Goal: Task Accomplishment & Management: Use online tool/utility

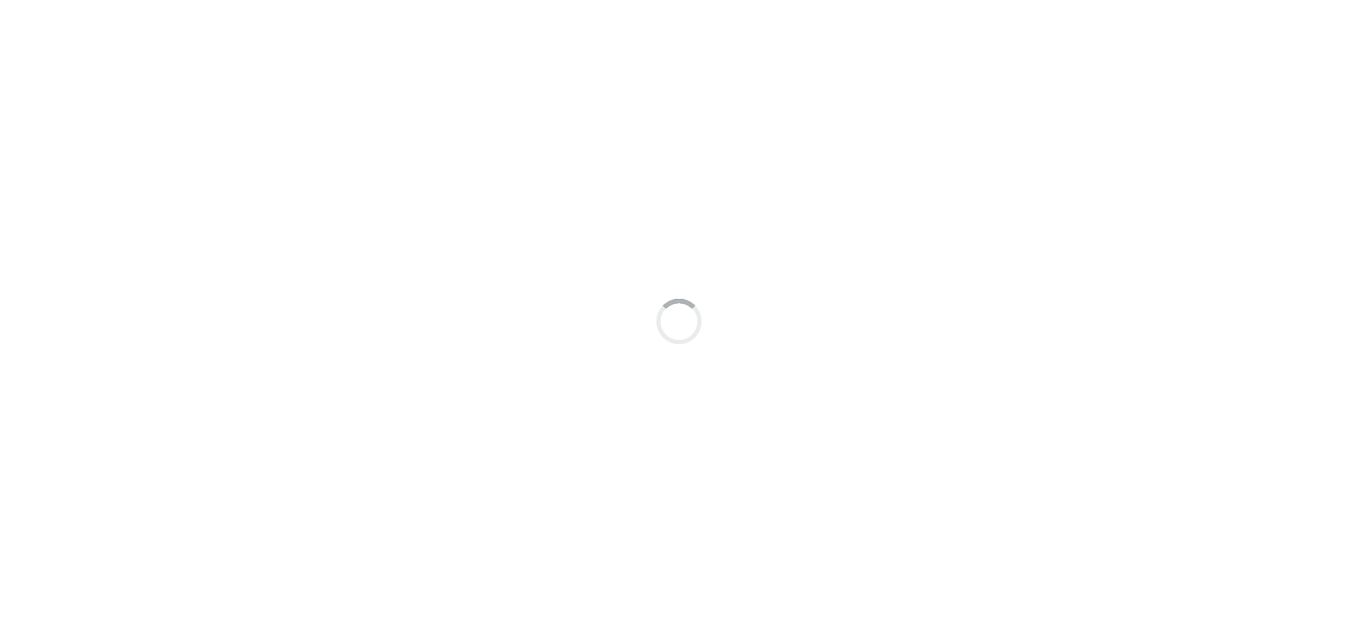
type input "[PERSON_NAME]"
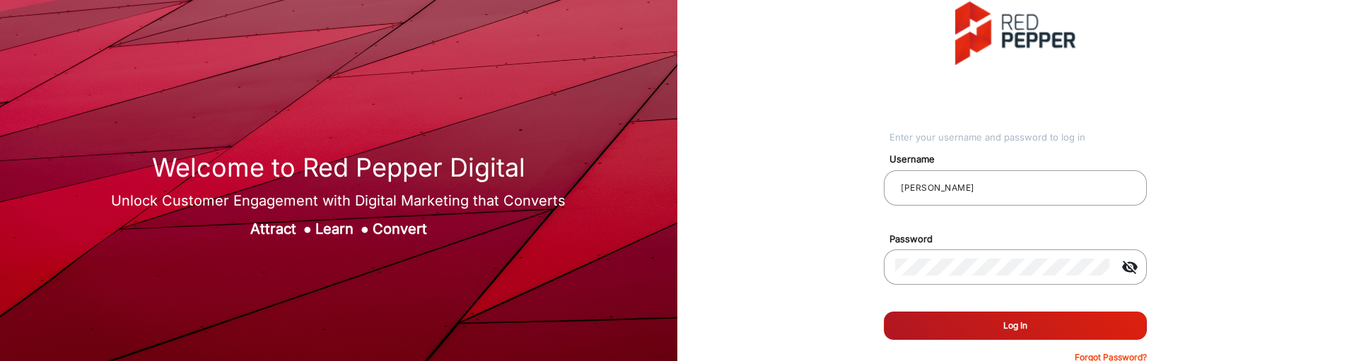
click at [1088, 320] on button "Log In" at bounding box center [1015, 326] width 263 height 28
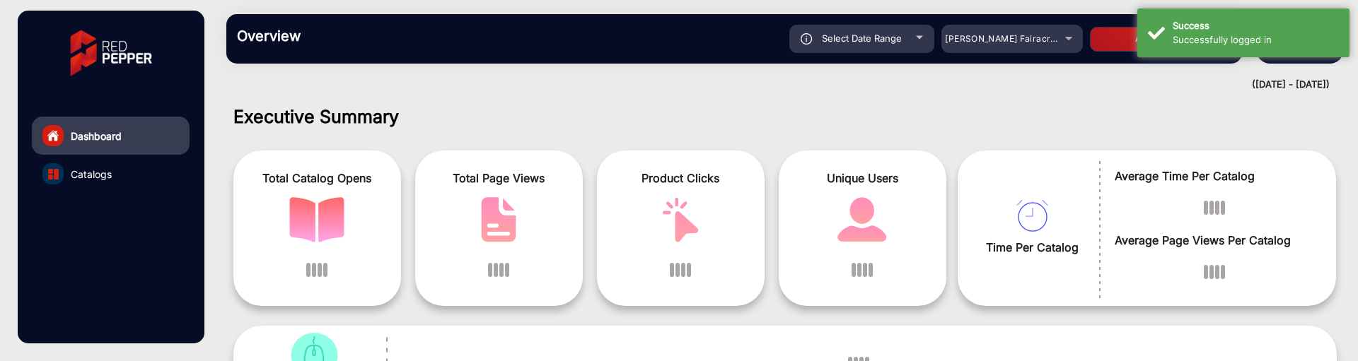
scroll to position [11, 0]
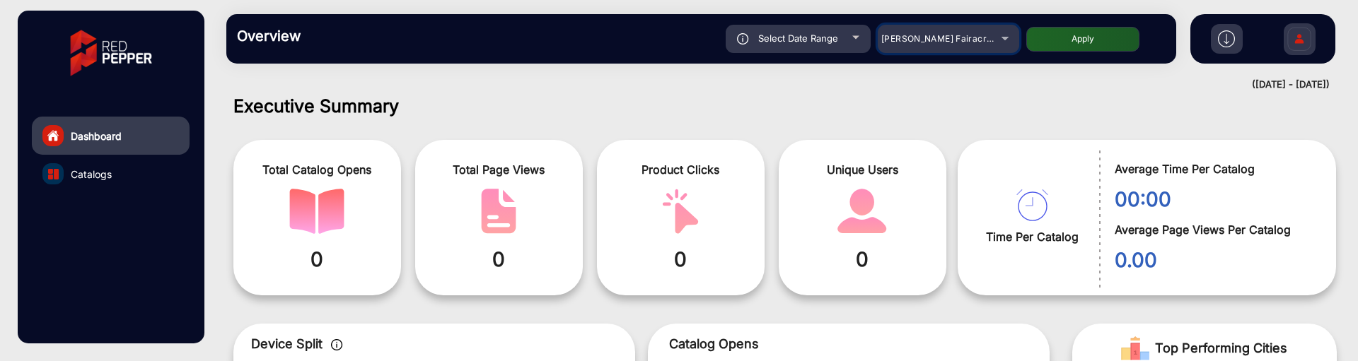
click at [902, 42] on span "[PERSON_NAME] Fairacre Farms" at bounding box center [951, 38] width 140 height 11
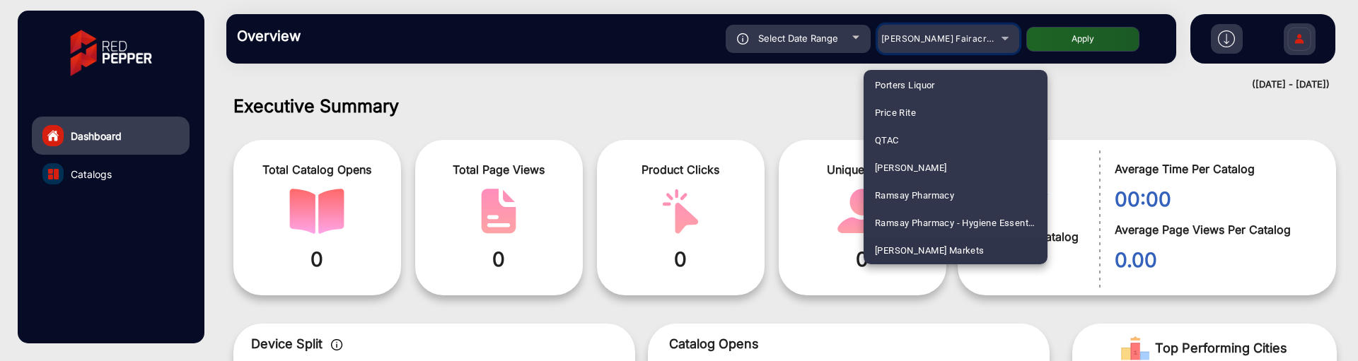
scroll to position [3369, 0]
click at [927, 220] on span "[PERSON_NAME] Markets" at bounding box center [930, 223] width 110 height 28
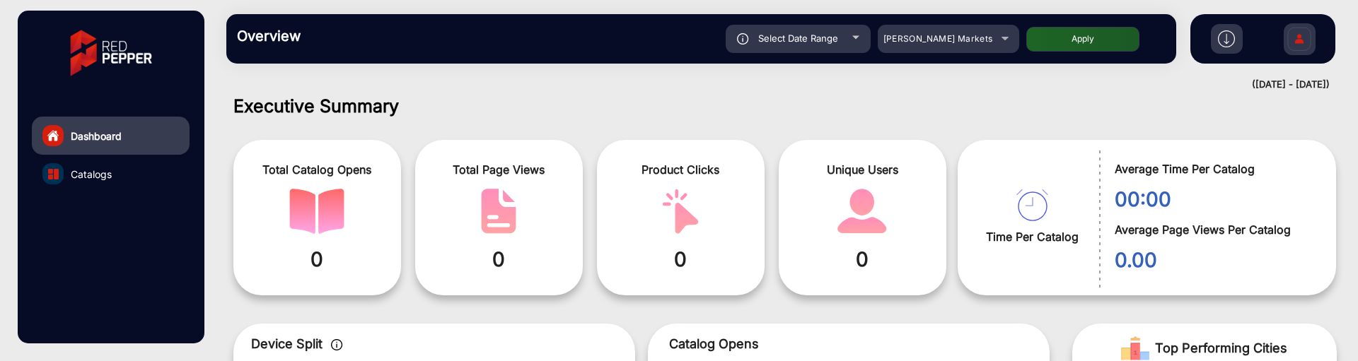
click at [1108, 39] on button "Apply" at bounding box center [1082, 39] width 113 height 25
type input "[DATE]"
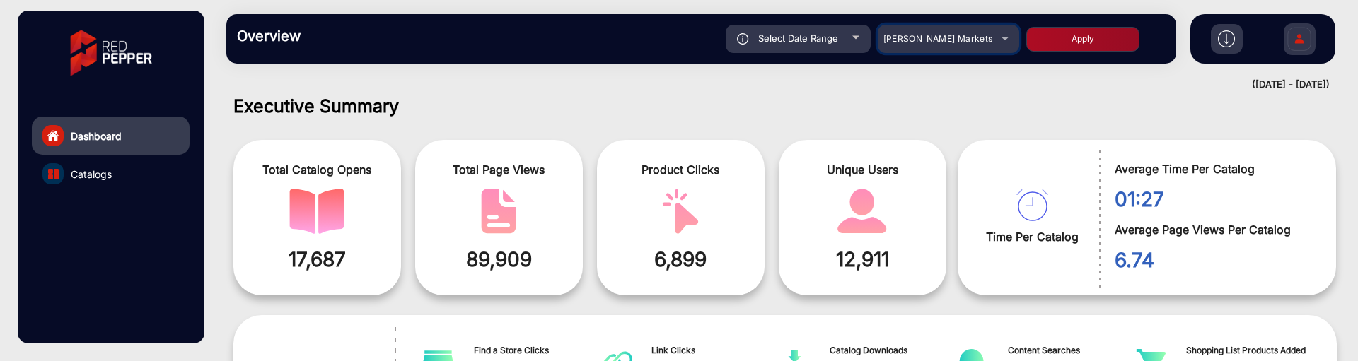
click at [973, 50] on mat-select "[PERSON_NAME] Markets" at bounding box center [948, 39] width 141 height 28
click at [991, 40] on div "[PERSON_NAME] Markets" at bounding box center [937, 38] width 113 height 17
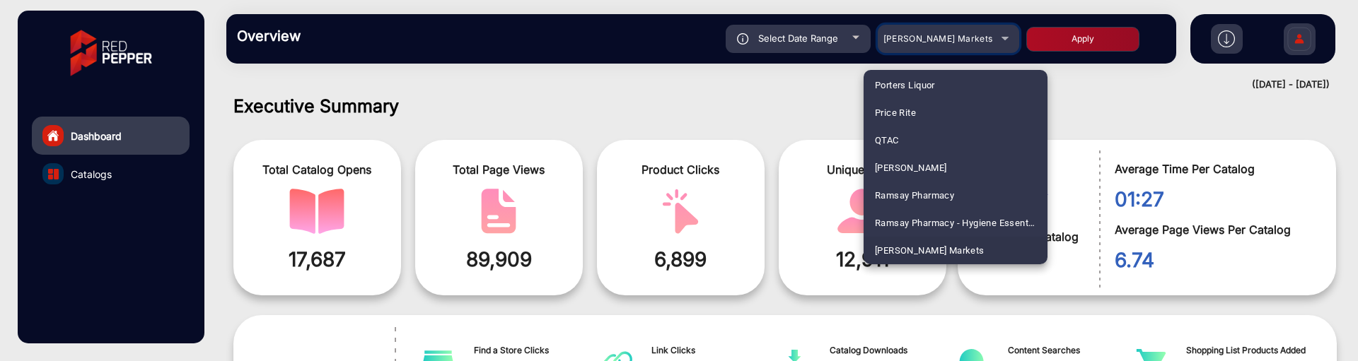
scroll to position [1660, 0]
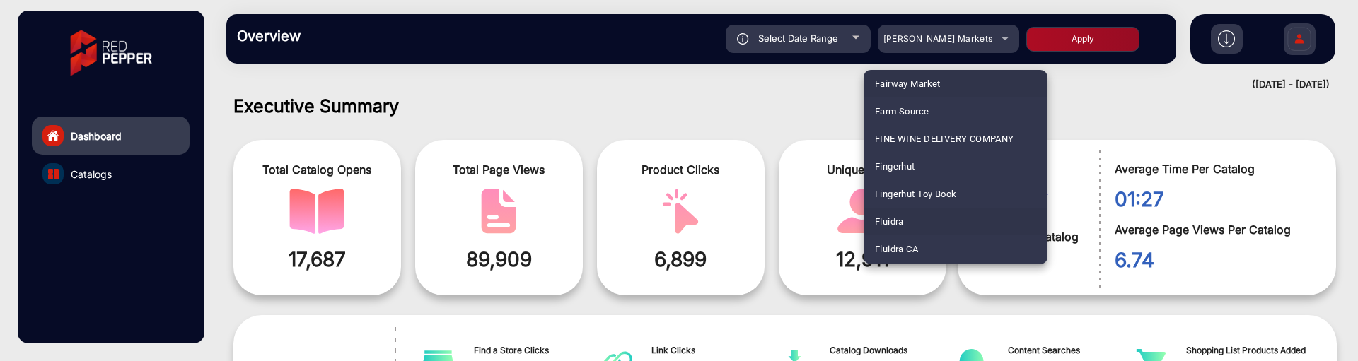
click at [969, 220] on mat-option "Fluidra" at bounding box center [955, 222] width 184 height 28
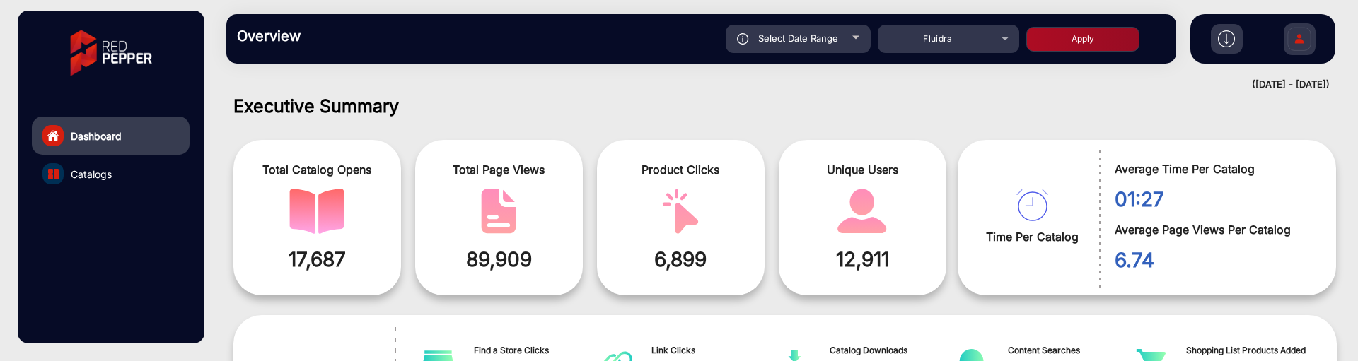
click at [1081, 36] on button "Apply" at bounding box center [1082, 39] width 113 height 25
type input "[DATE]"
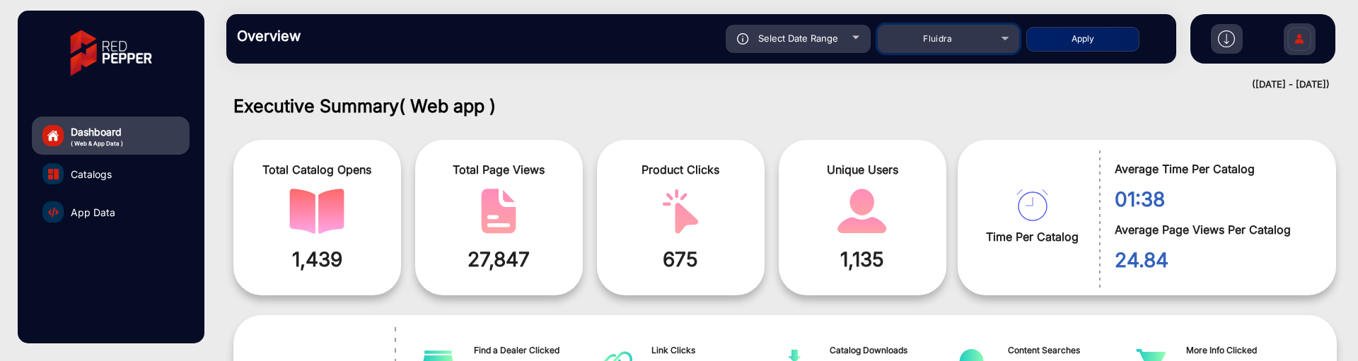
click at [919, 40] on div "Fluidra" at bounding box center [937, 38] width 113 height 17
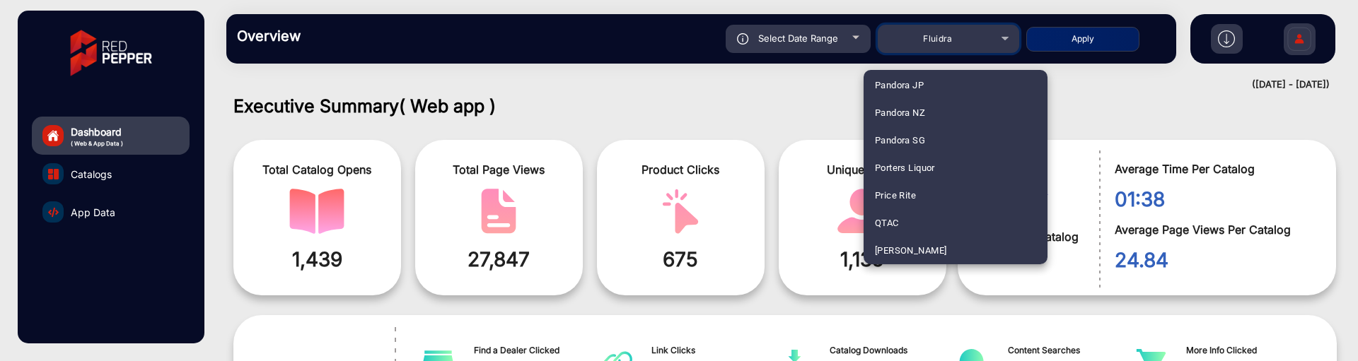
scroll to position [3286, 0]
click at [918, 166] on mat-option "Price Rite" at bounding box center [955, 168] width 184 height 28
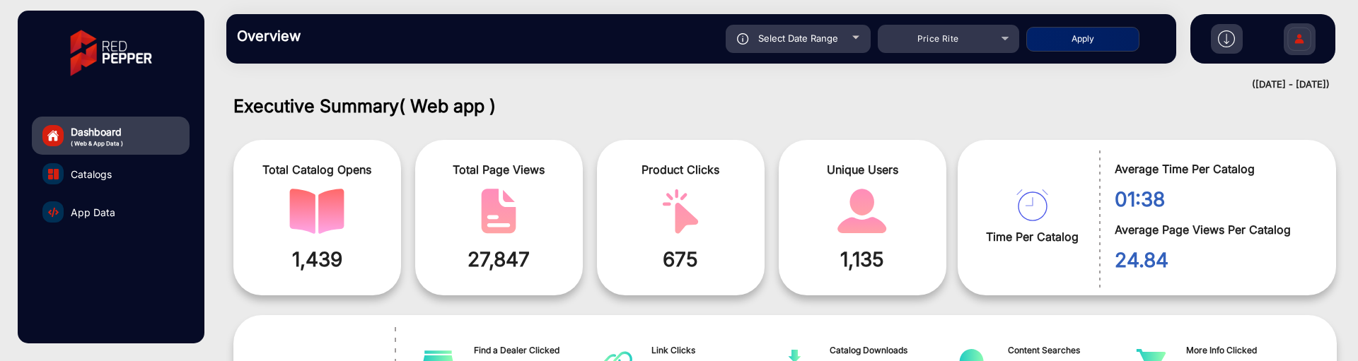
click at [1066, 42] on button "Apply" at bounding box center [1082, 39] width 113 height 25
type input "[DATE]"
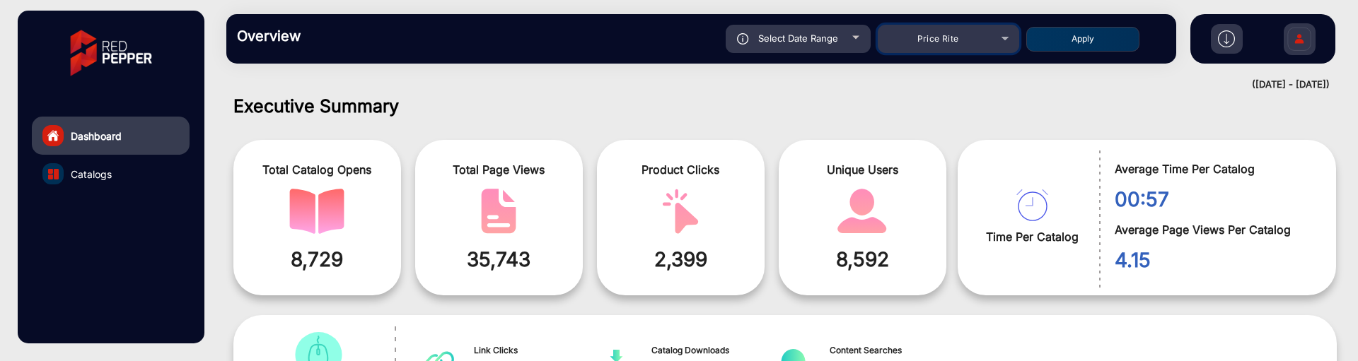
click at [909, 35] on div "Price Rite" at bounding box center [937, 38] width 113 height 17
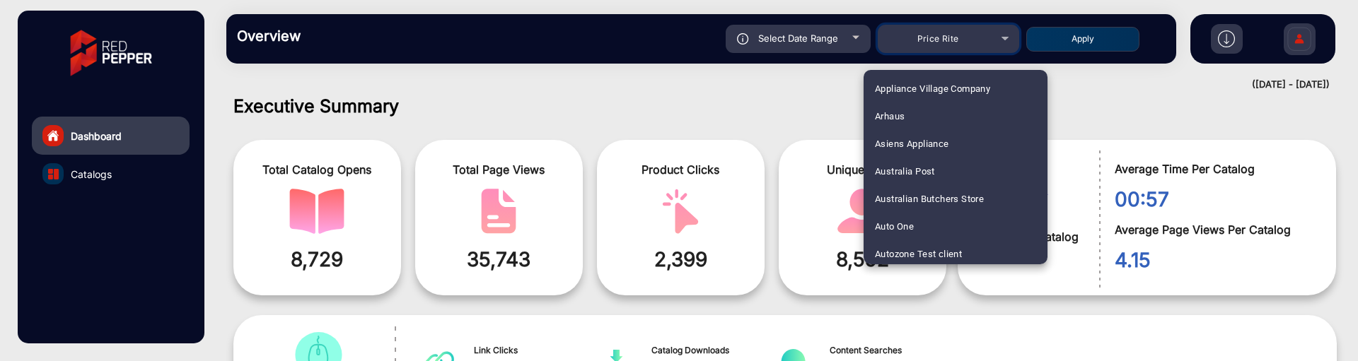
scroll to position [148, 0]
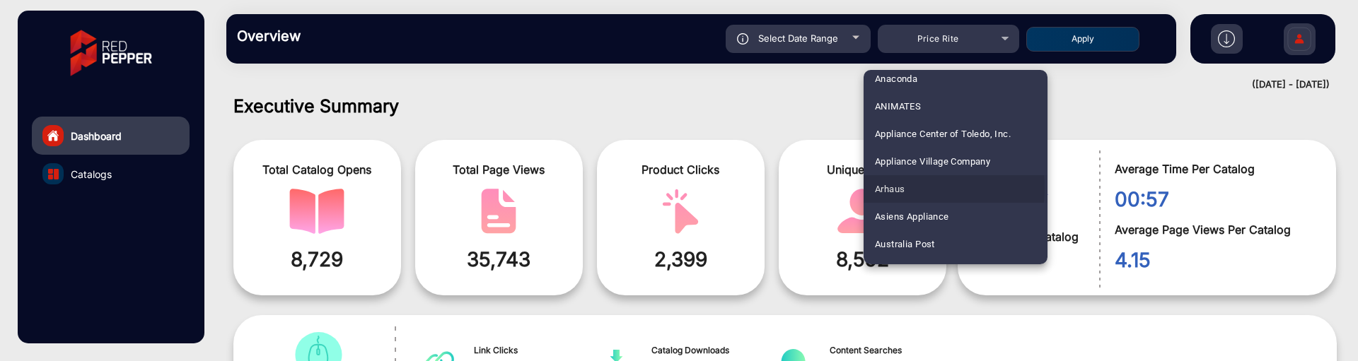
click at [902, 188] on span "Arhaus" at bounding box center [890, 189] width 30 height 28
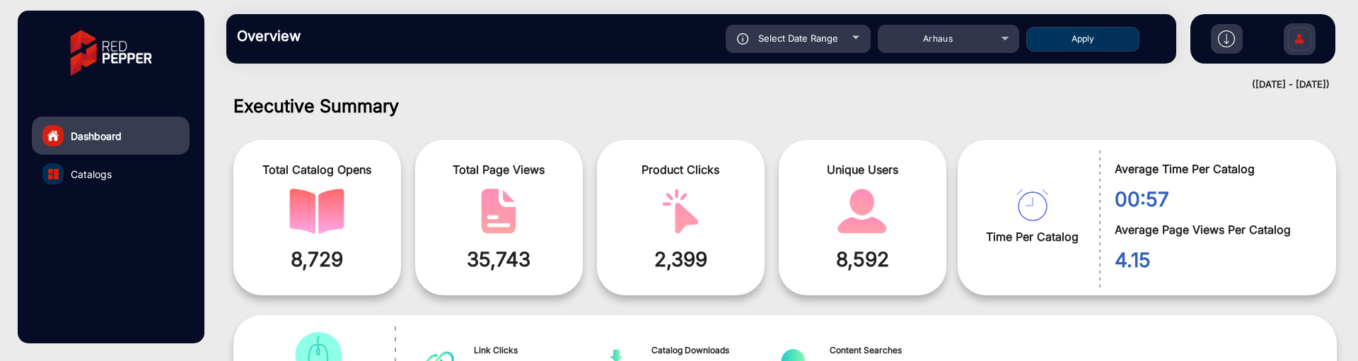
click at [1062, 30] on button "Apply" at bounding box center [1082, 39] width 113 height 25
type input "[DATE]"
